Goal: Information Seeking & Learning: Learn about a topic

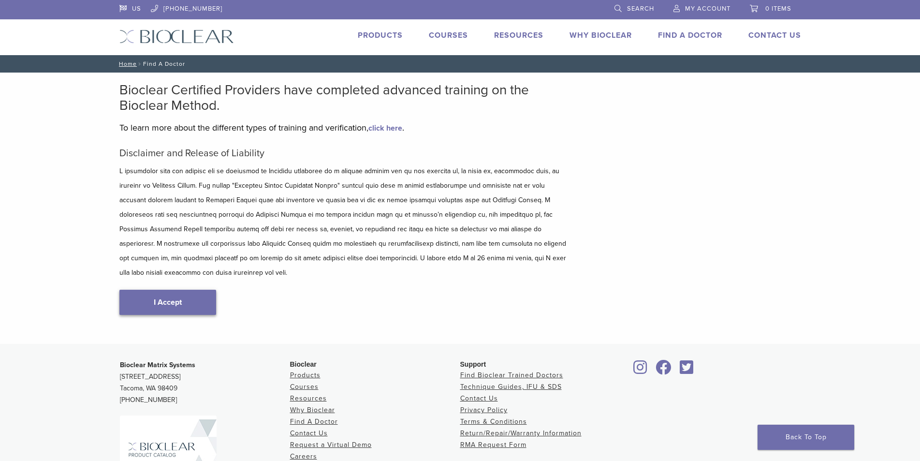
click at [156, 290] on link "I Accept" at bounding box center [167, 302] width 97 height 25
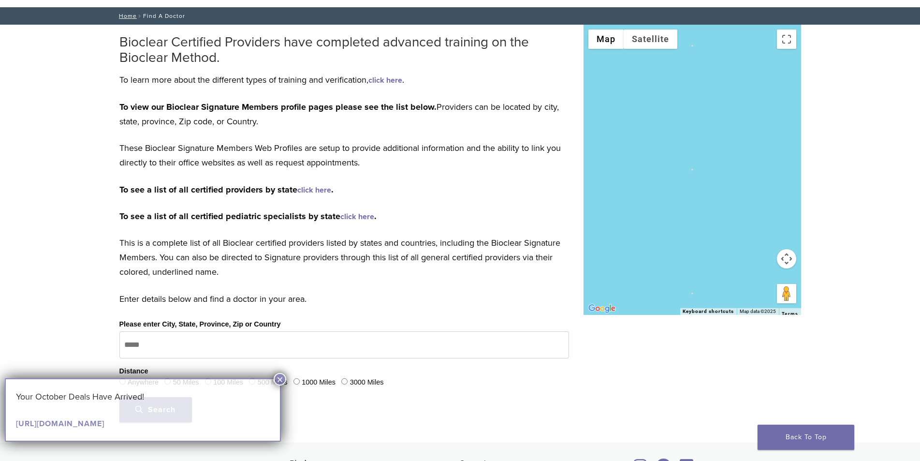
scroll to position [48, 0]
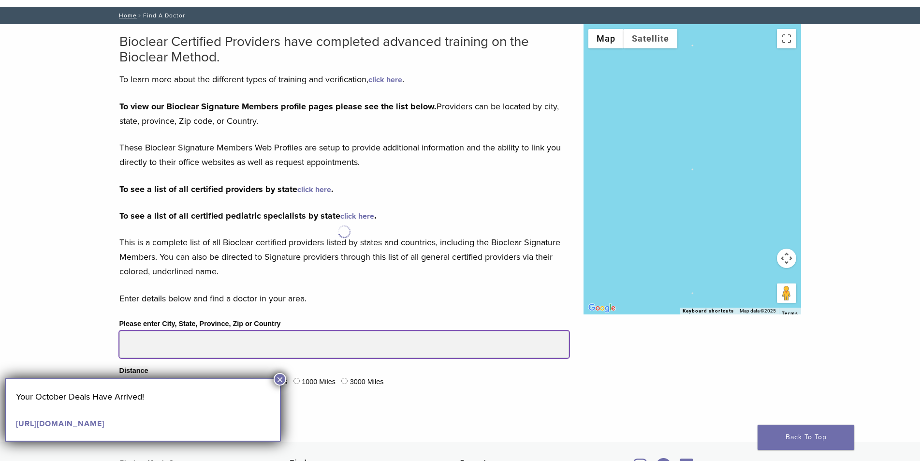
click at [178, 334] on input "Please enter City, State, Province, Zip or Country" at bounding box center [344, 344] width 450 height 27
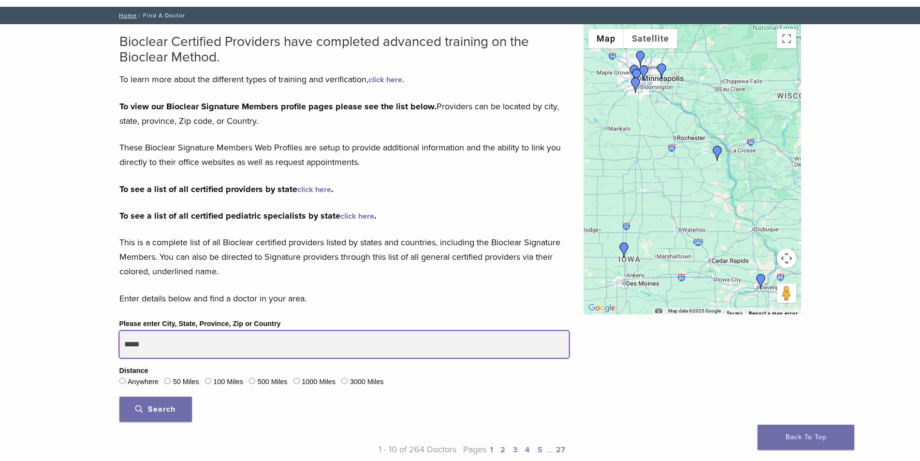
type input "*****"
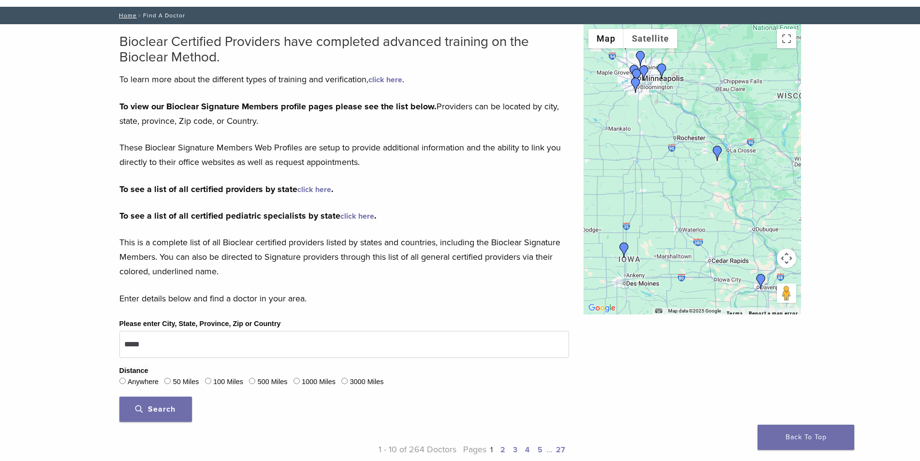
click at [162, 408] on span "Search" at bounding box center [155, 409] width 40 height 10
click at [716, 151] on img "Dr. Stacey Johanson" at bounding box center [717, 153] width 15 height 15
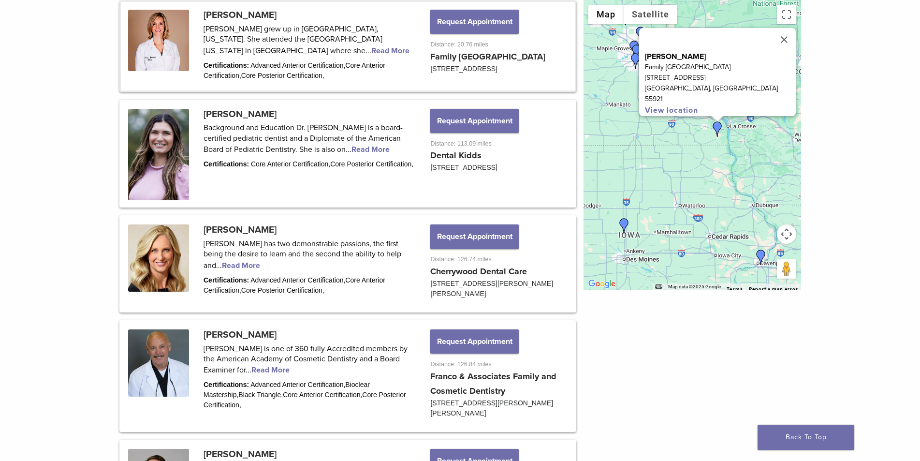
scroll to position [532, 0]
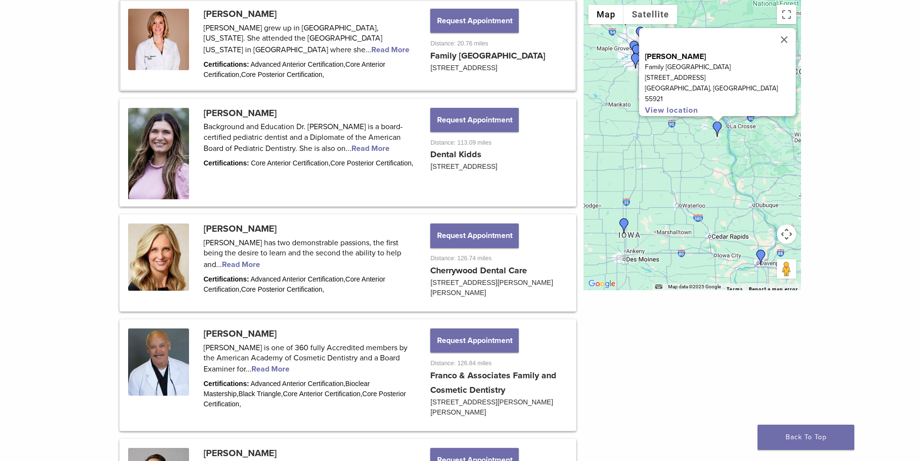
click at [383, 62] on link at bounding box center [348, 45] width 454 height 88
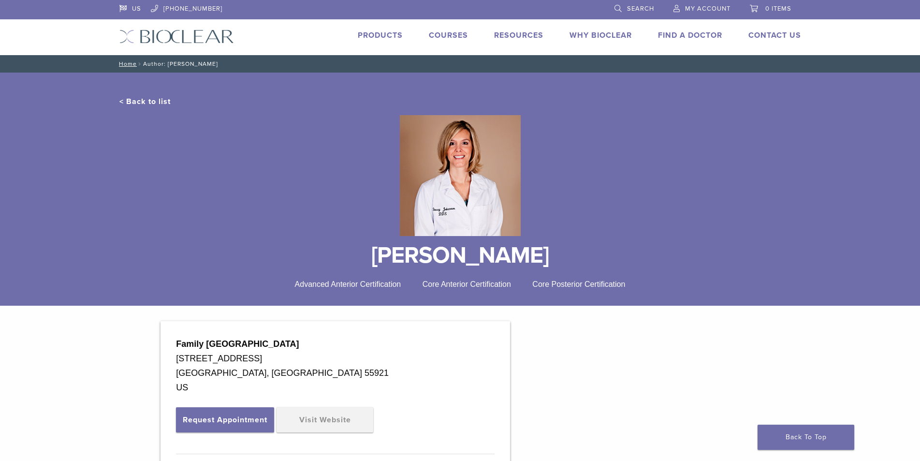
click at [451, 38] on link "Courses" at bounding box center [448, 35] width 39 height 10
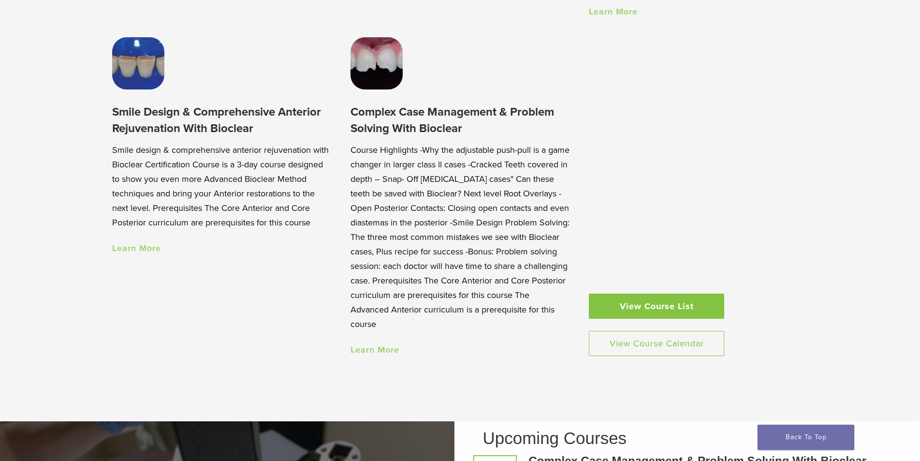
scroll to position [726, 0]
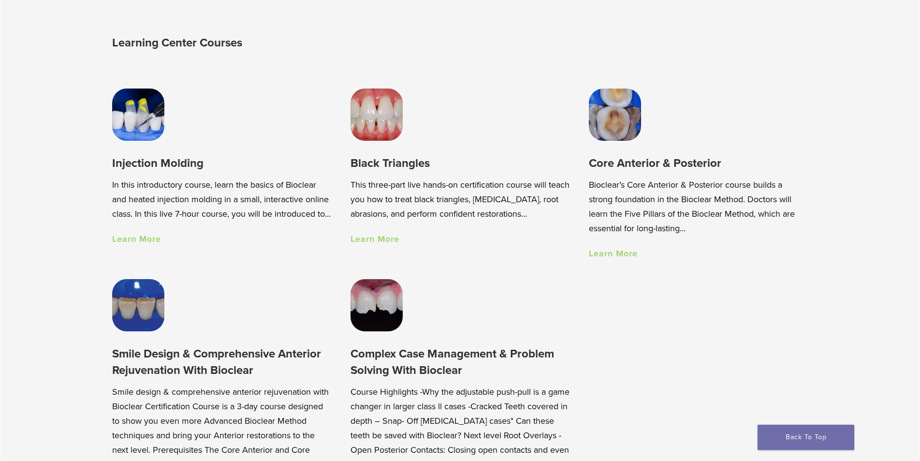
click at [155, 148] on div "Injection Molding In this introductory course, learn the basics of Bioclear and…" at bounding box center [221, 167] width 219 height 157
click at [152, 125] on img at bounding box center [138, 115] width 52 height 52
click at [601, 255] on link "Learn More" at bounding box center [613, 253] width 49 height 11
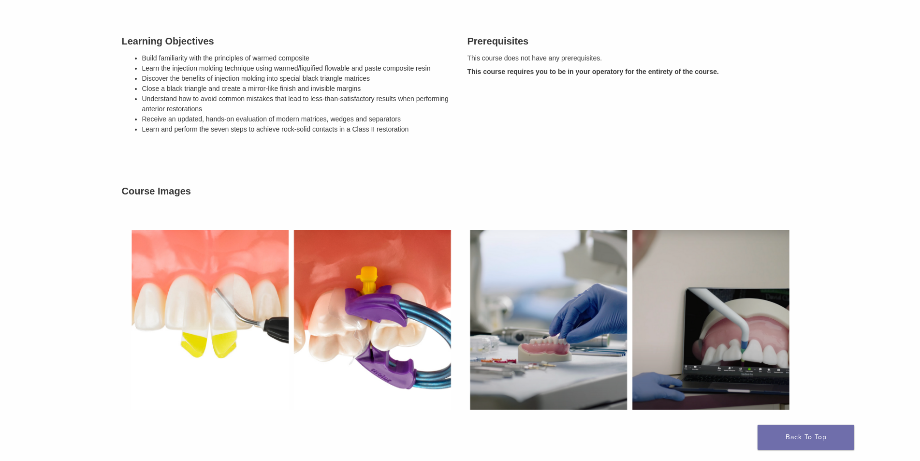
scroll to position [326, 0]
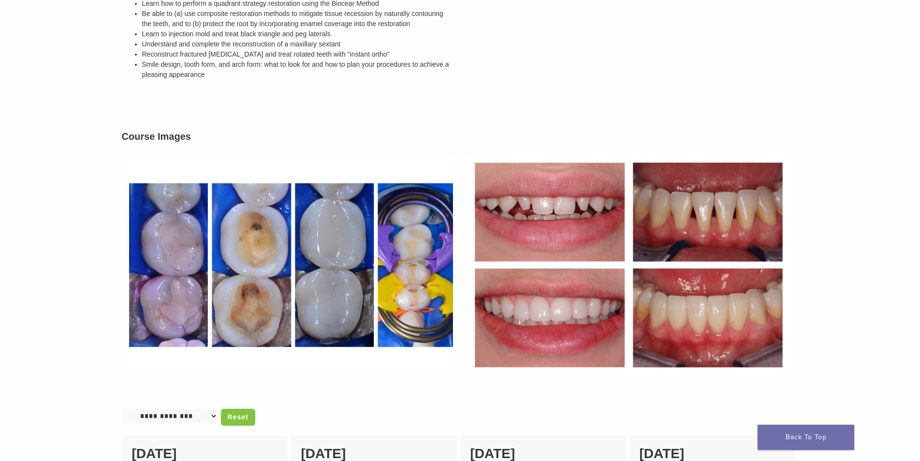
scroll to position [339, 0]
